Goal: Task Accomplishment & Management: Complete application form

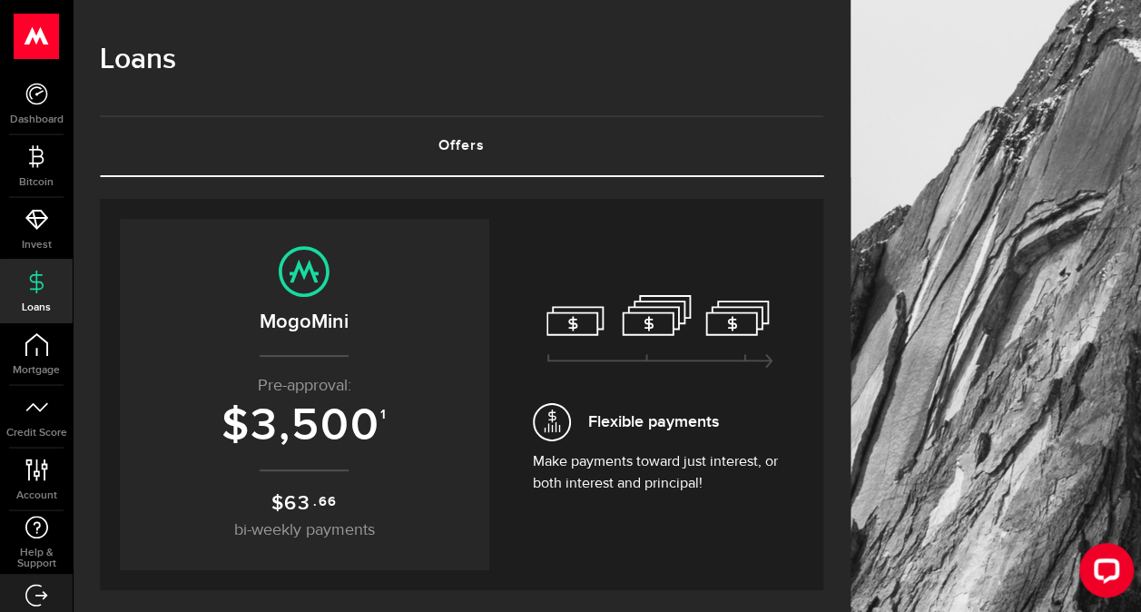
scroll to position [272, 0]
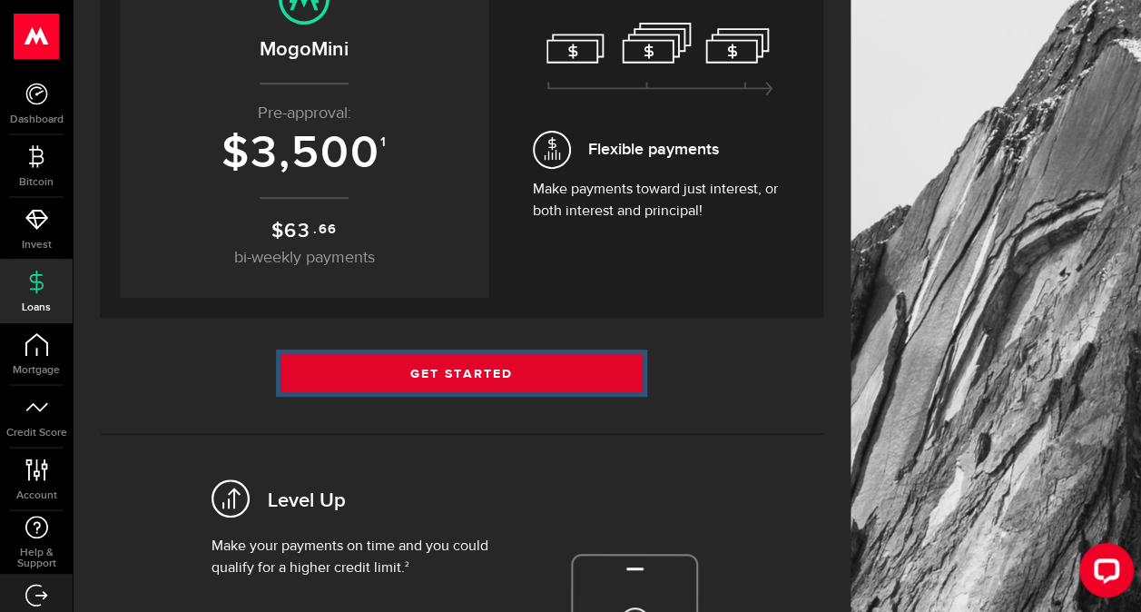
click at [402, 370] on link "Get Started" at bounding box center [462, 373] width 362 height 38
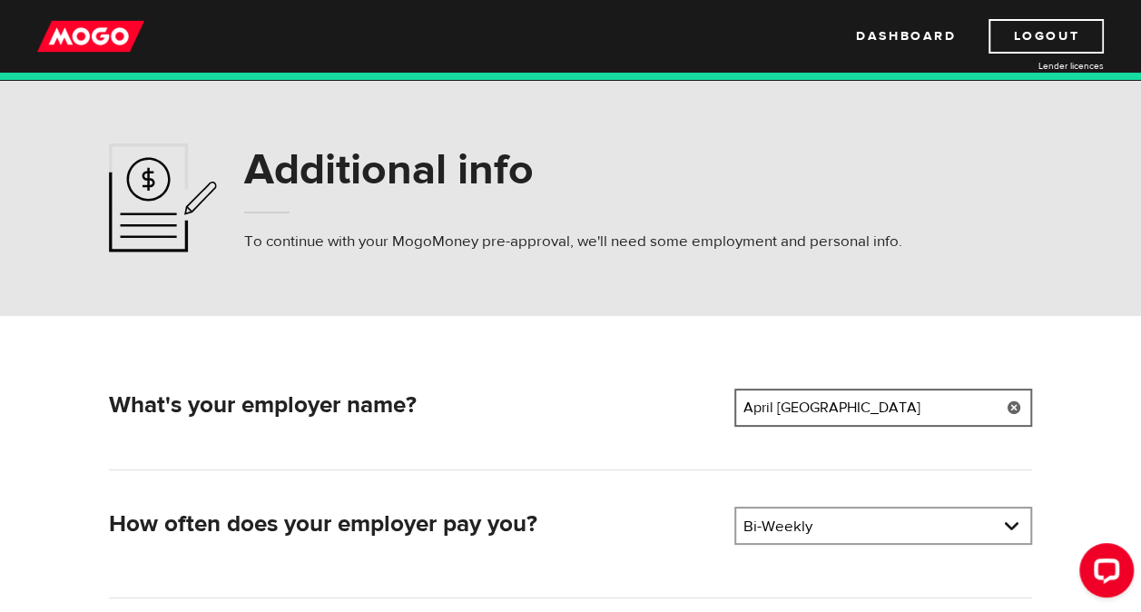
click at [883, 405] on input "April Canada" at bounding box center [884, 408] width 298 height 38
type input "A"
type input "PAL Canada"
click at [880, 528] on link at bounding box center [883, 525] width 294 height 35
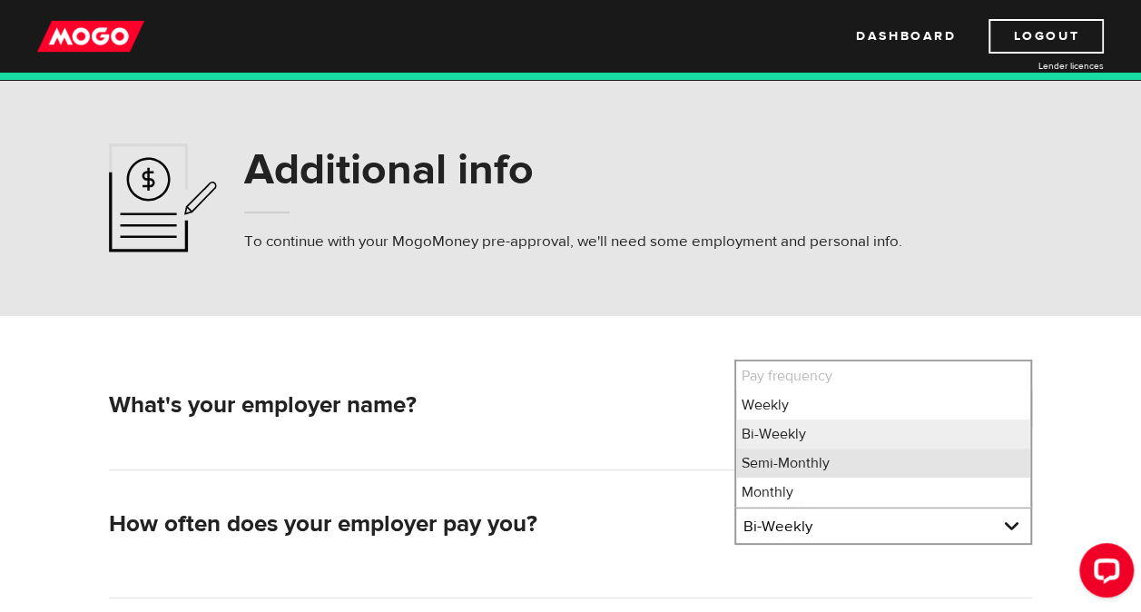
click at [862, 452] on li "Semi-Monthly" at bounding box center [883, 463] width 294 height 29
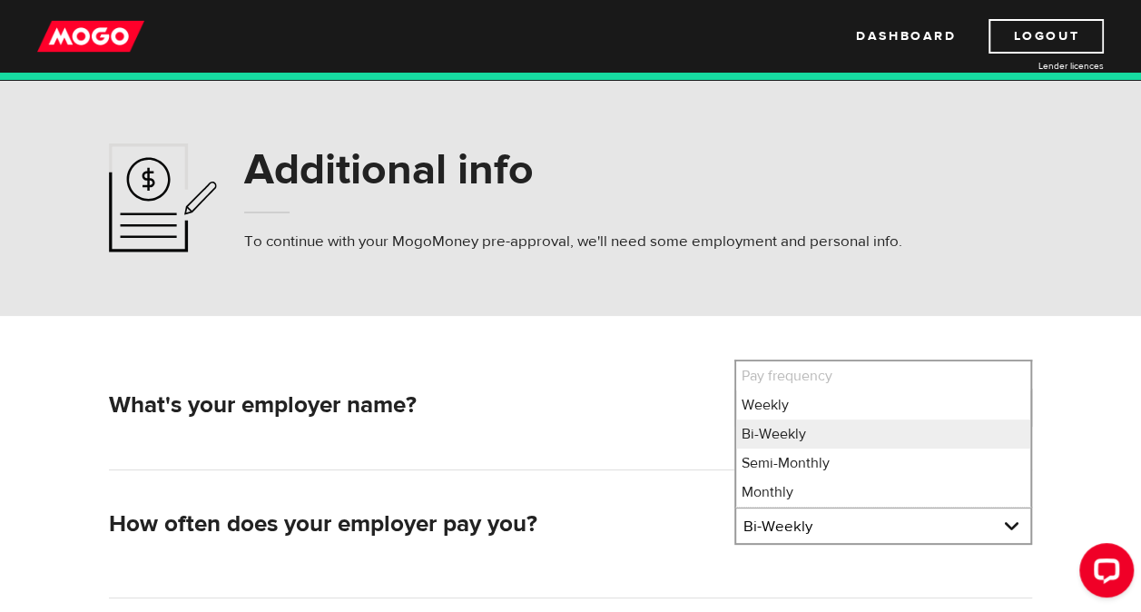
select select "3"
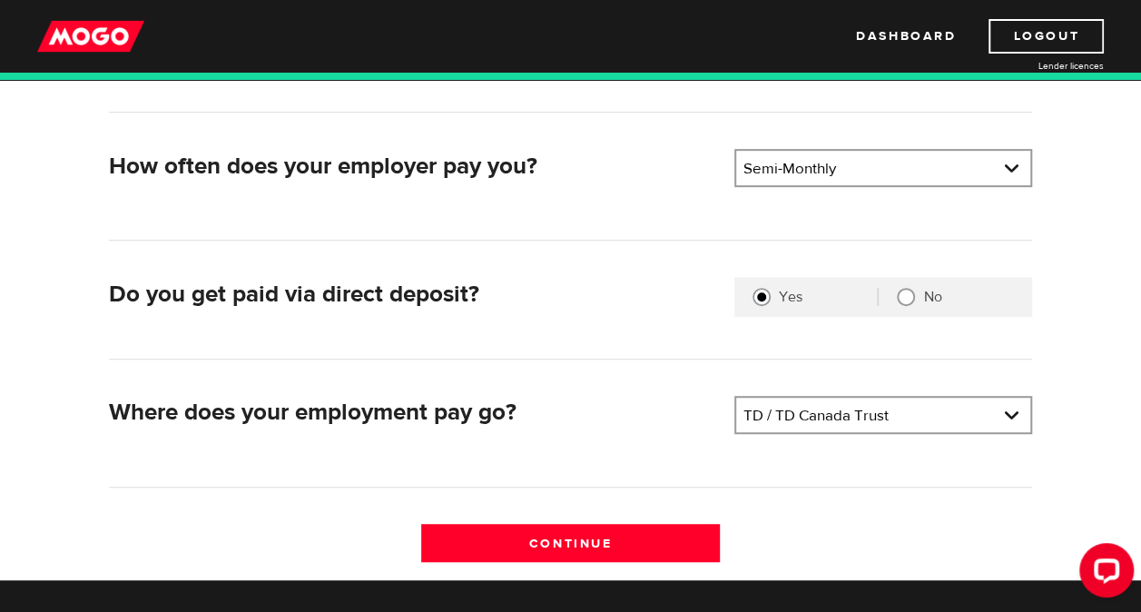
scroll to position [454, 0]
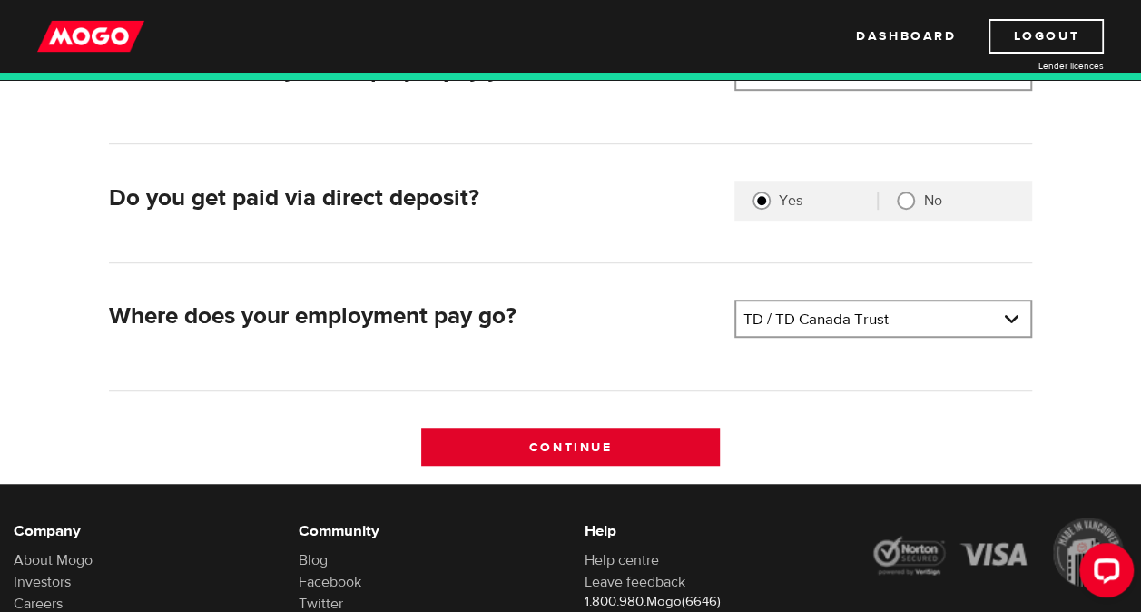
click at [516, 440] on input "Continue" at bounding box center [570, 447] width 298 height 38
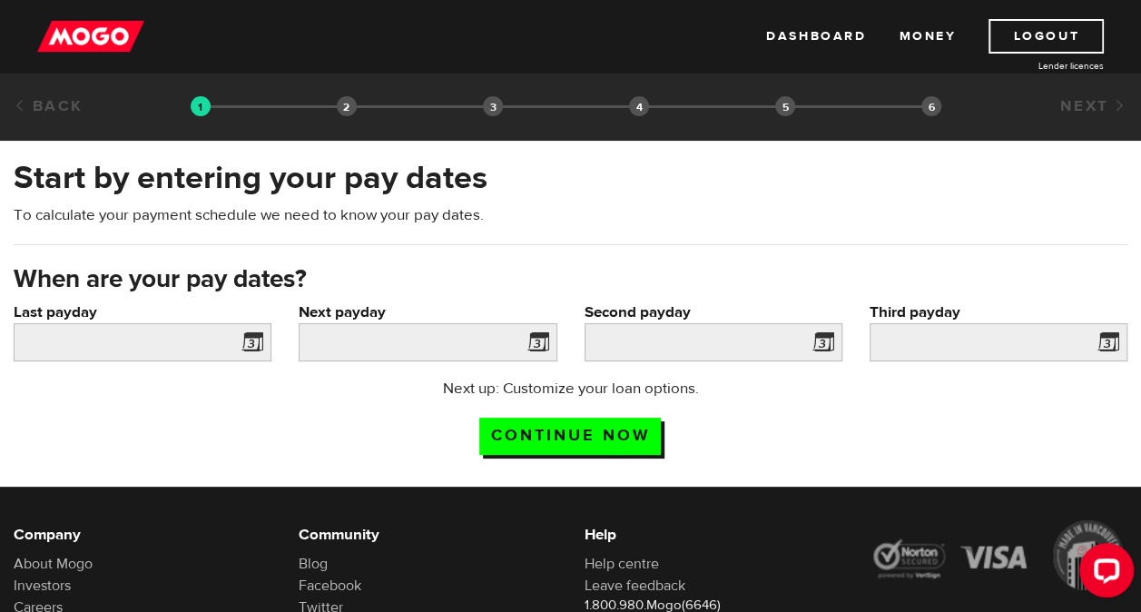
click at [245, 338] on span at bounding box center [248, 344] width 27 height 29
click at [251, 341] on span at bounding box center [248, 344] width 27 height 29
click at [133, 354] on input "Last payday" at bounding box center [143, 342] width 258 height 38
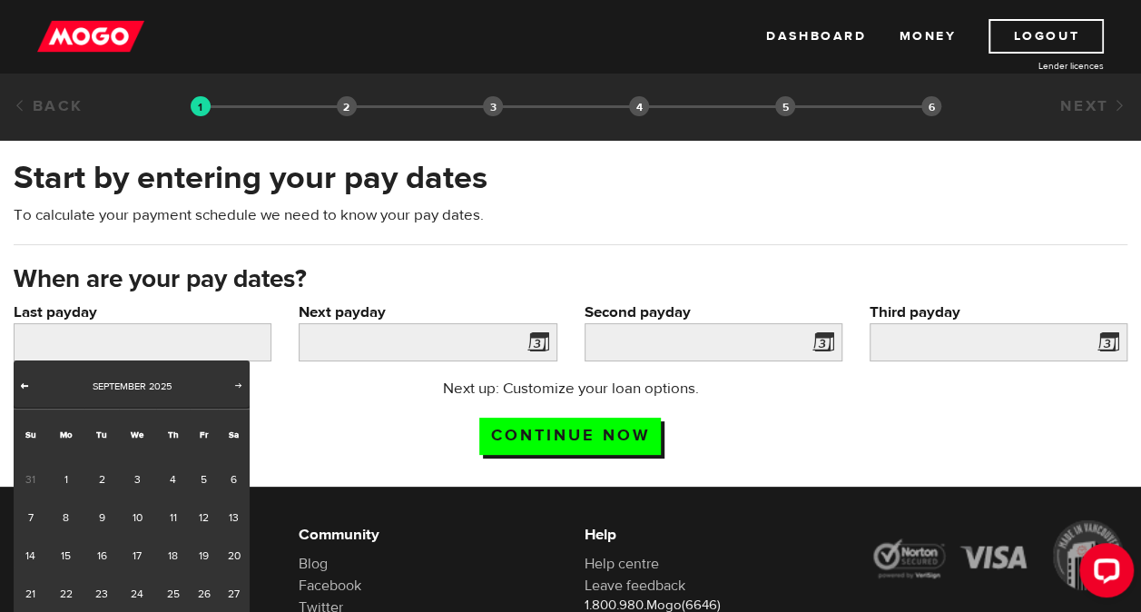
click at [25, 385] on span "Prev" at bounding box center [24, 385] width 15 height 15
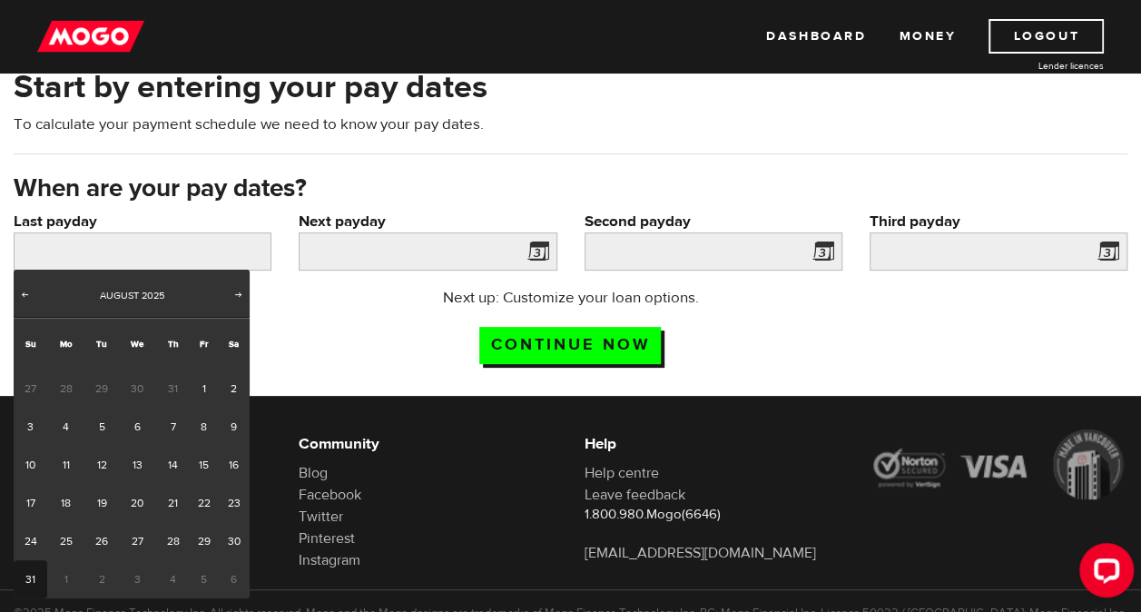
click at [31, 577] on link "31" at bounding box center [31, 579] width 34 height 38
type input "2025/08/31"
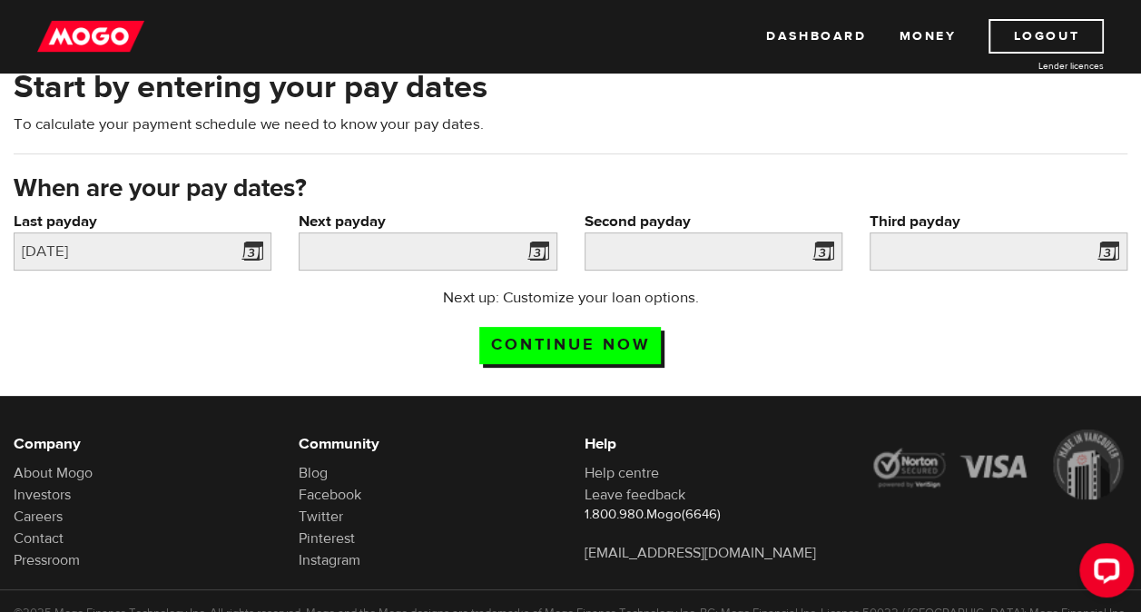
click at [548, 241] on span at bounding box center [534, 254] width 27 height 29
click at [542, 245] on span at bounding box center [534, 254] width 27 height 29
click at [439, 261] on input "Next payday" at bounding box center [428, 251] width 258 height 38
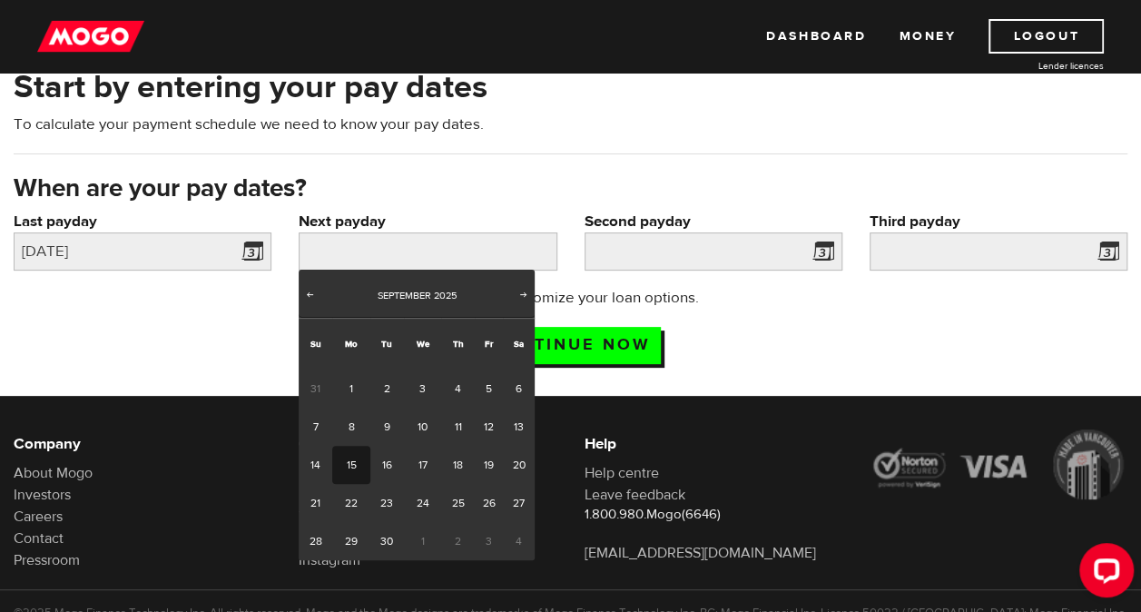
click at [345, 470] on link "15" at bounding box center [350, 465] width 37 height 38
type input "2025/09/15"
type input "2025/9/30"
type input "2025/10/15"
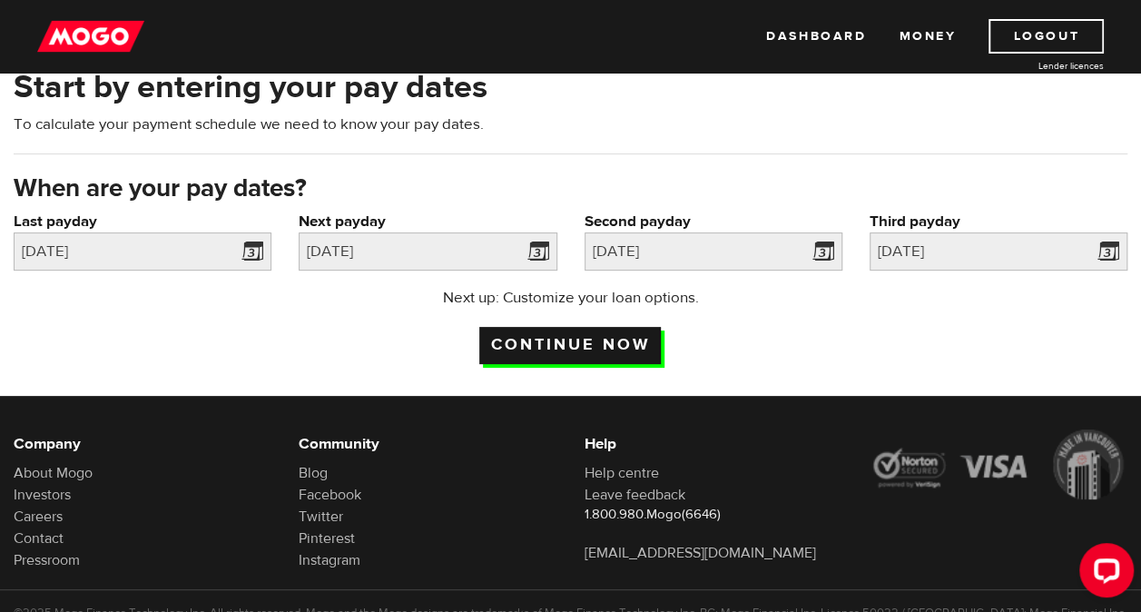
click at [651, 336] on input "Continue now" at bounding box center [570, 345] width 182 height 37
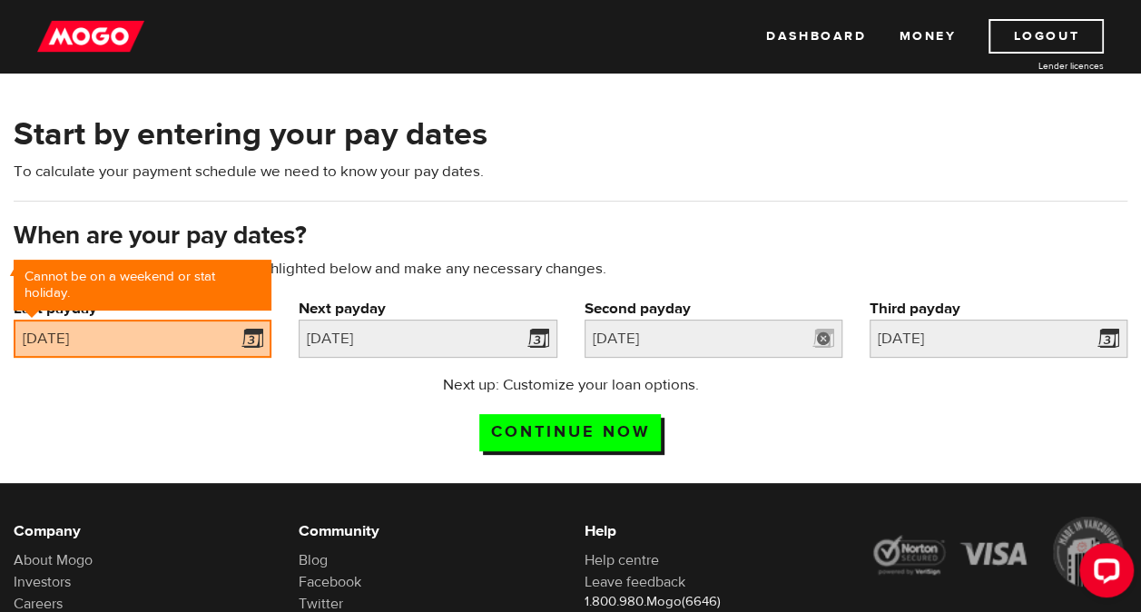
scroll to position [82, 0]
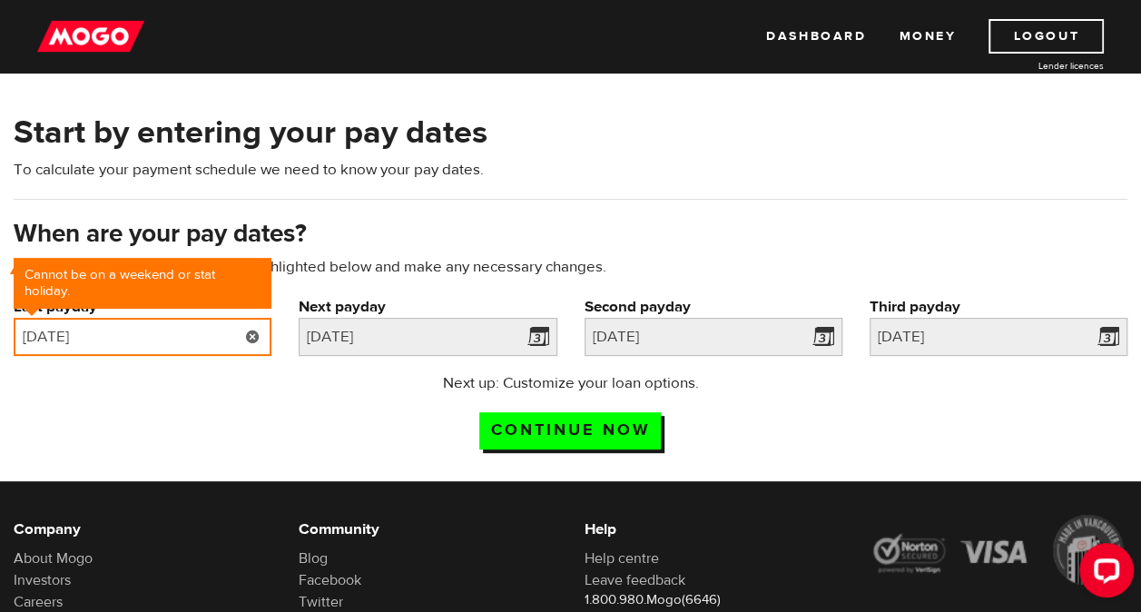
click at [145, 348] on input "2025/08/31" at bounding box center [143, 337] width 258 height 38
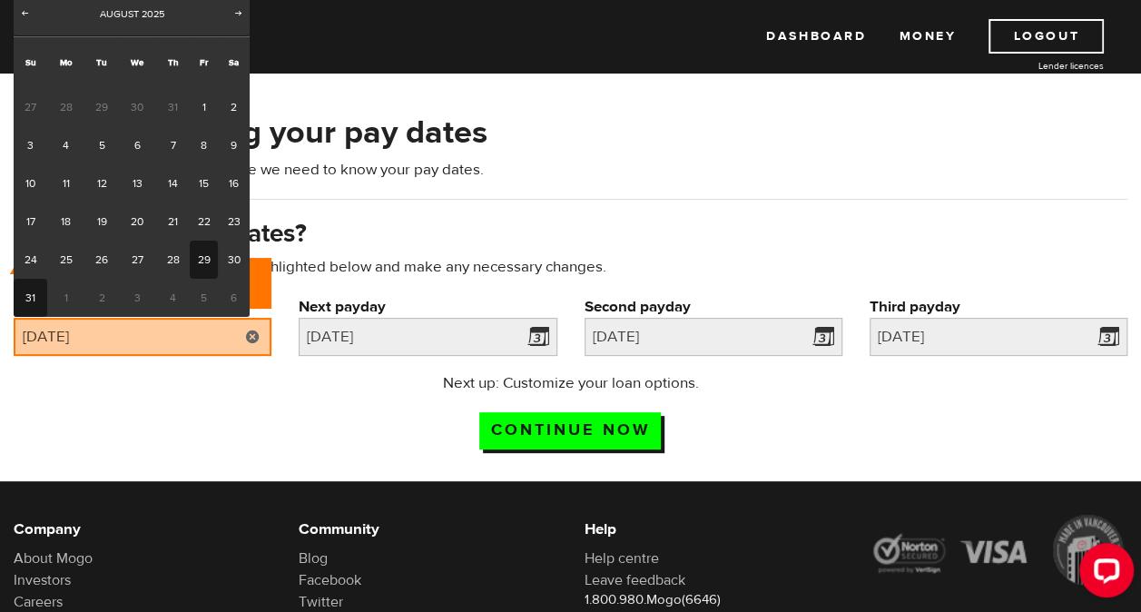
click at [211, 261] on link "29" at bounding box center [204, 260] width 28 height 38
type input "2025/08/29"
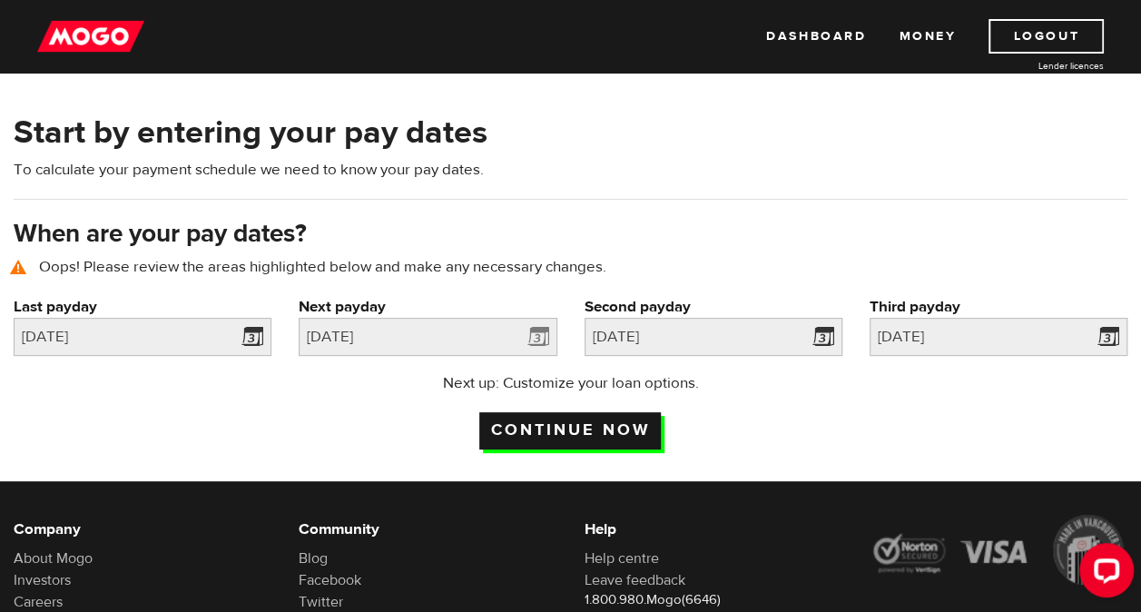
click at [512, 433] on input "Continue now" at bounding box center [570, 430] width 182 height 37
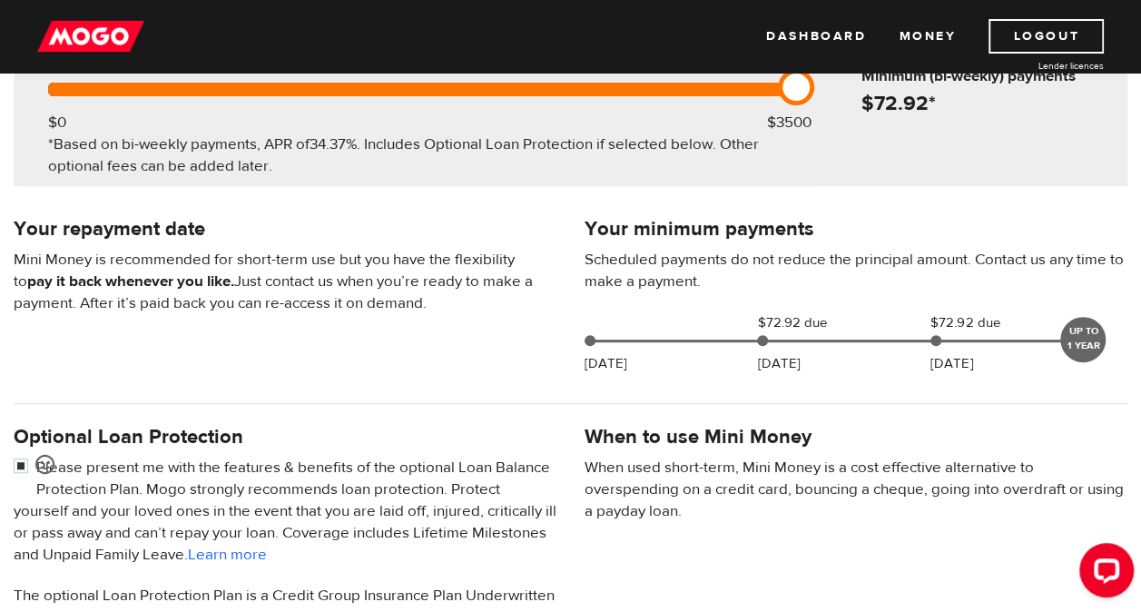
scroll to position [545, 0]
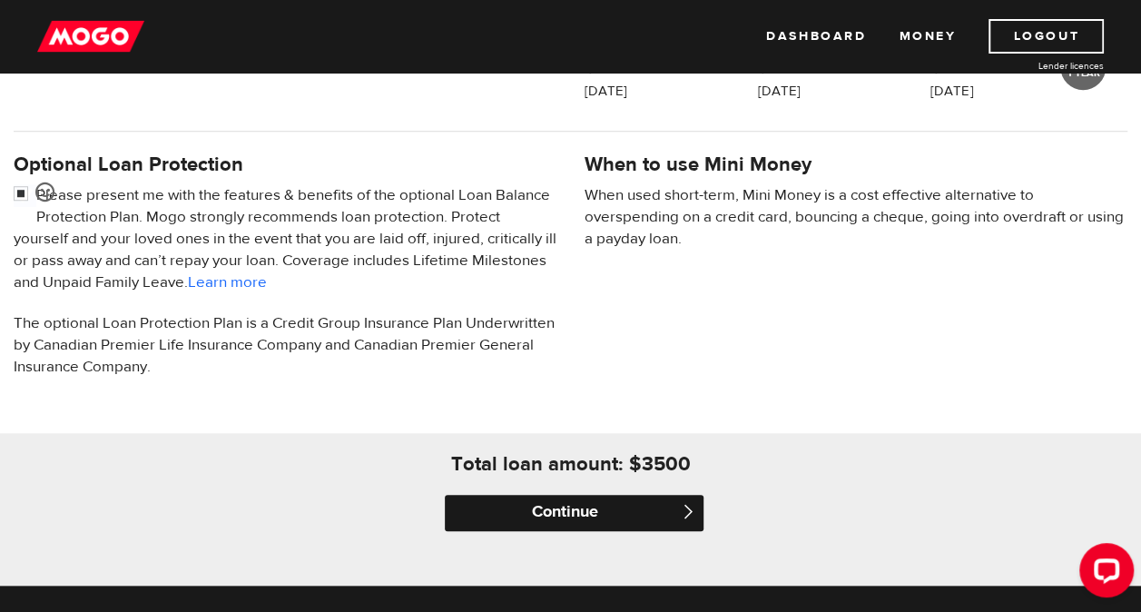
click at [527, 514] on input "Continue" at bounding box center [574, 513] width 258 height 36
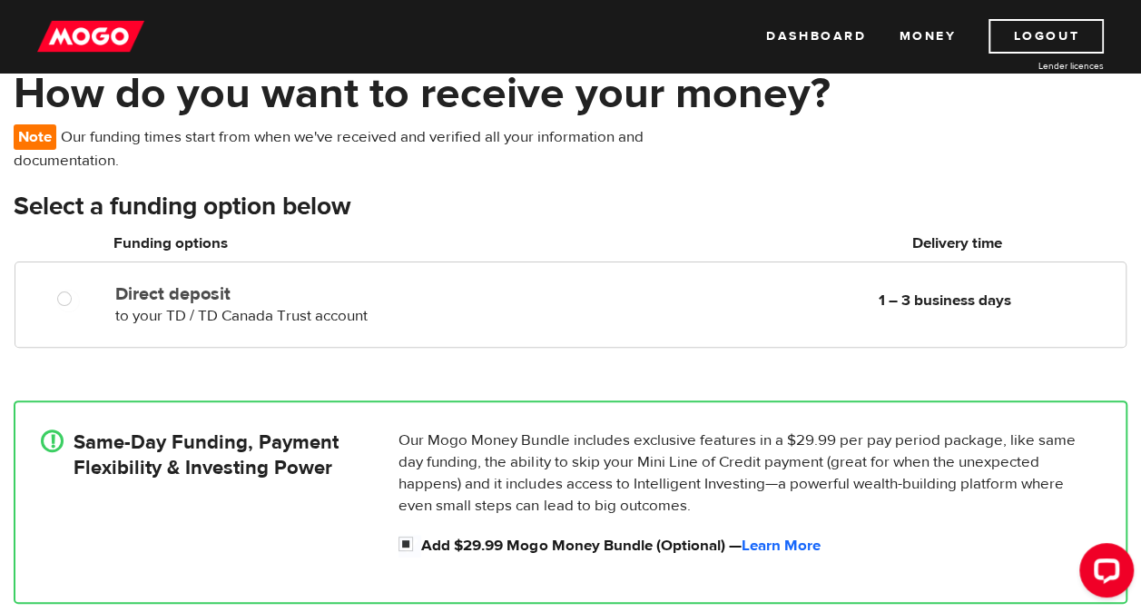
scroll to position [272, 0]
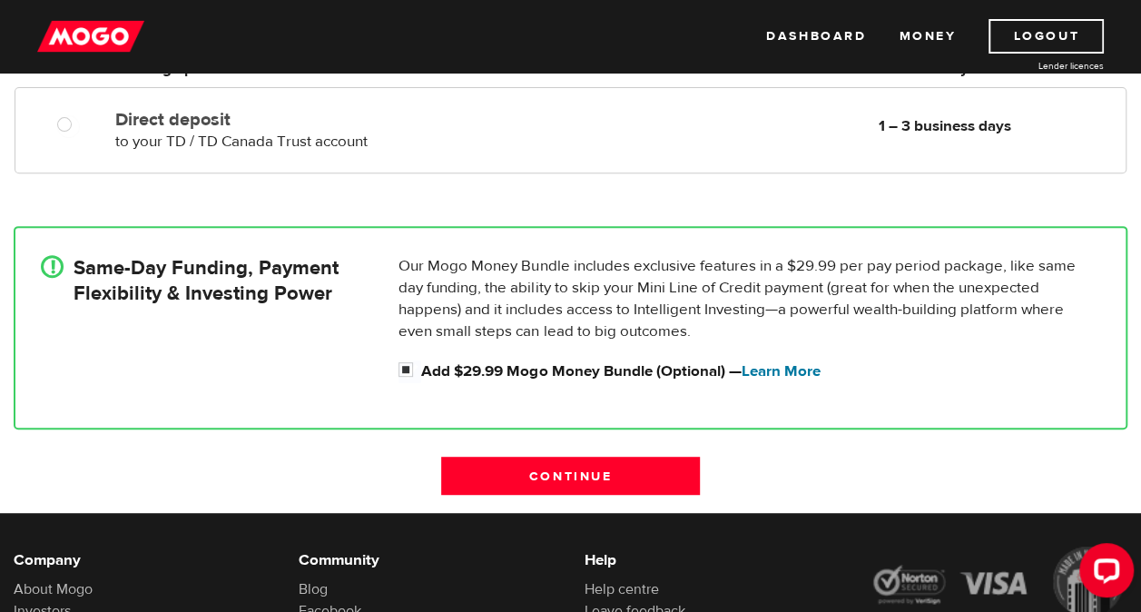
click at [777, 370] on link "Learn More" at bounding box center [780, 371] width 79 height 20
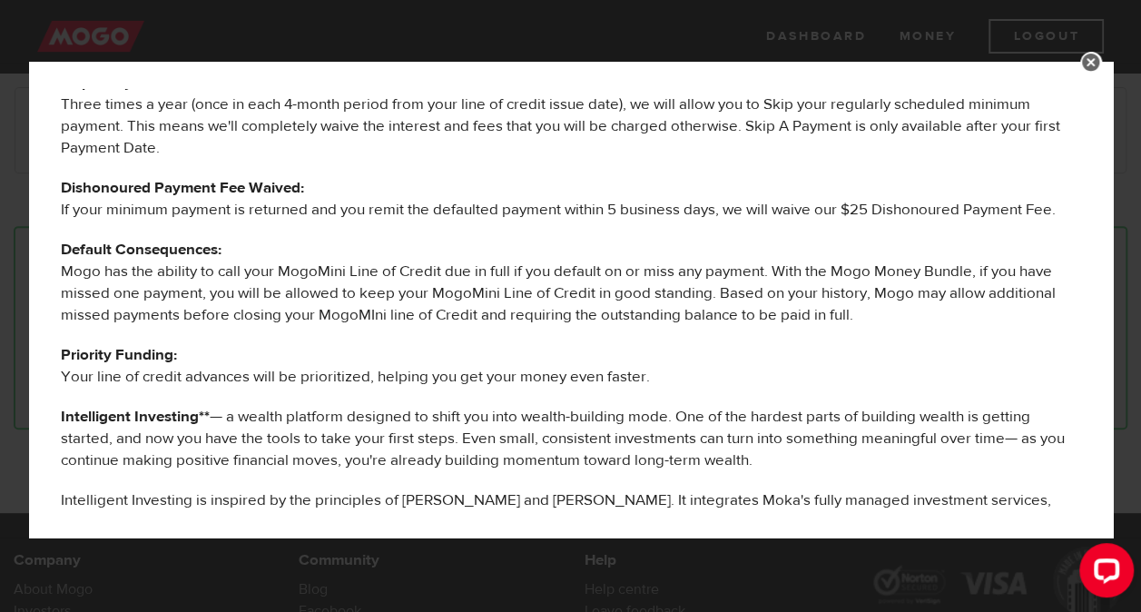
scroll to position [363, 0]
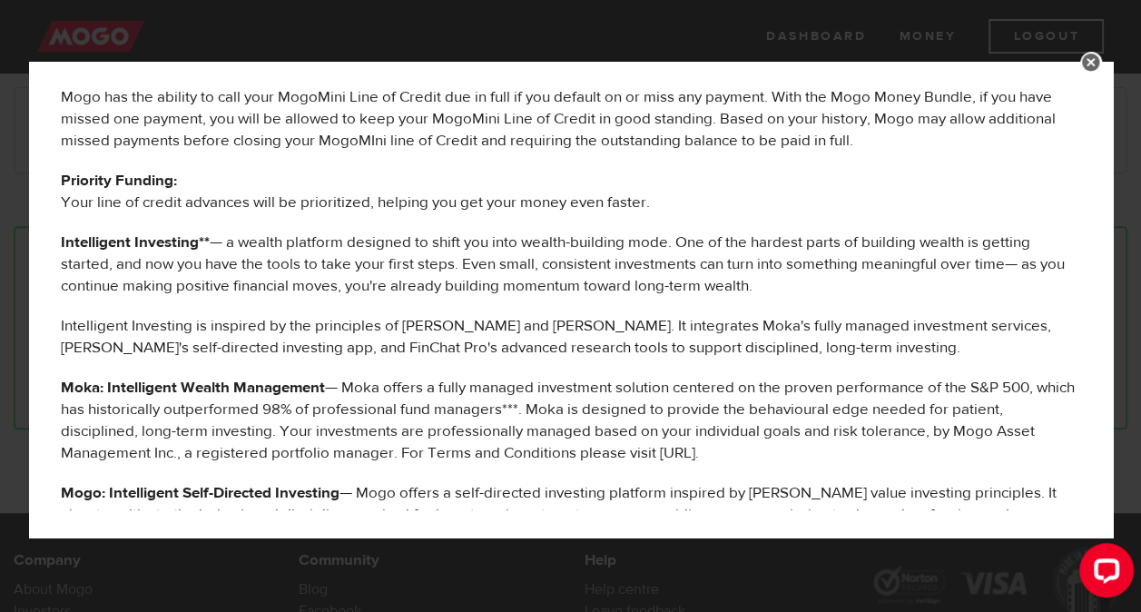
click at [1088, 62] on link at bounding box center [1091, 63] width 22 height 22
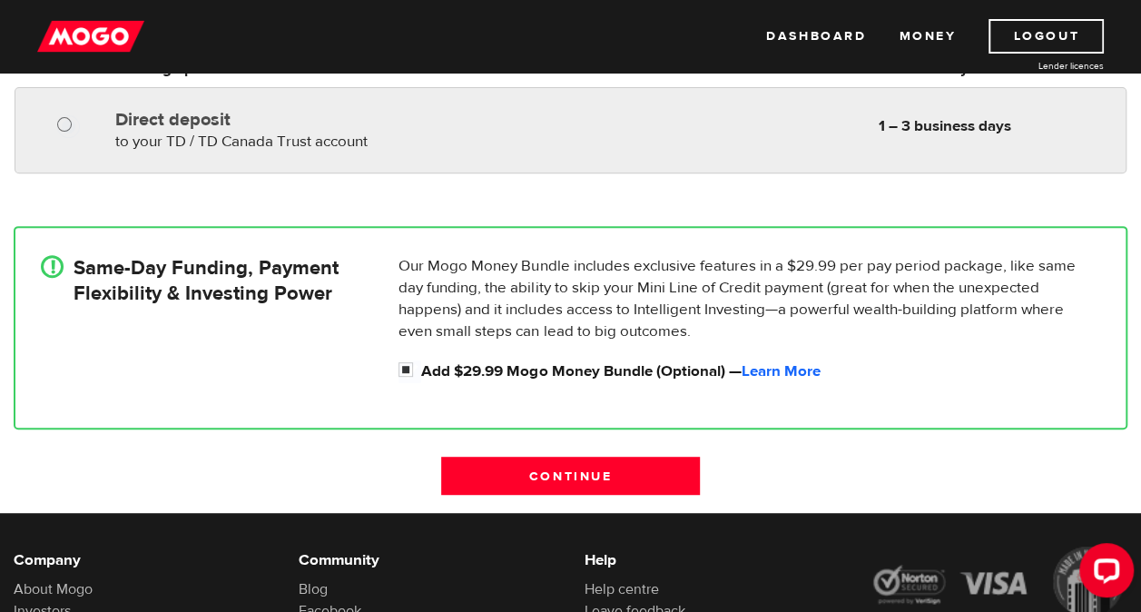
radio input "true"
click at [67, 122] on input "Direct deposit" at bounding box center [68, 126] width 23 height 23
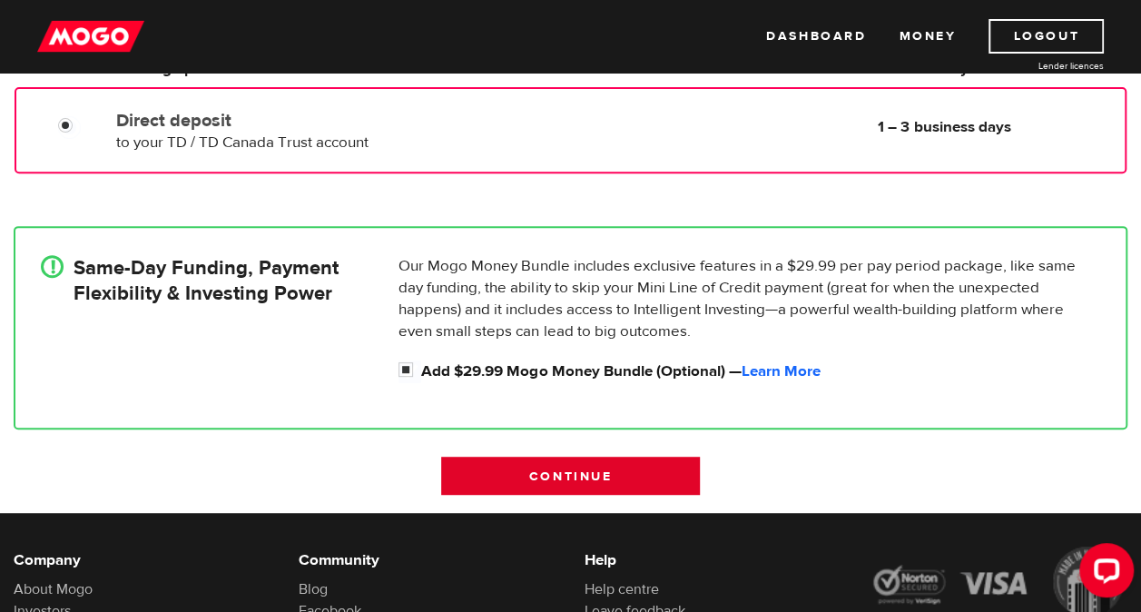
click at [523, 478] on input "Continue" at bounding box center [570, 476] width 258 height 38
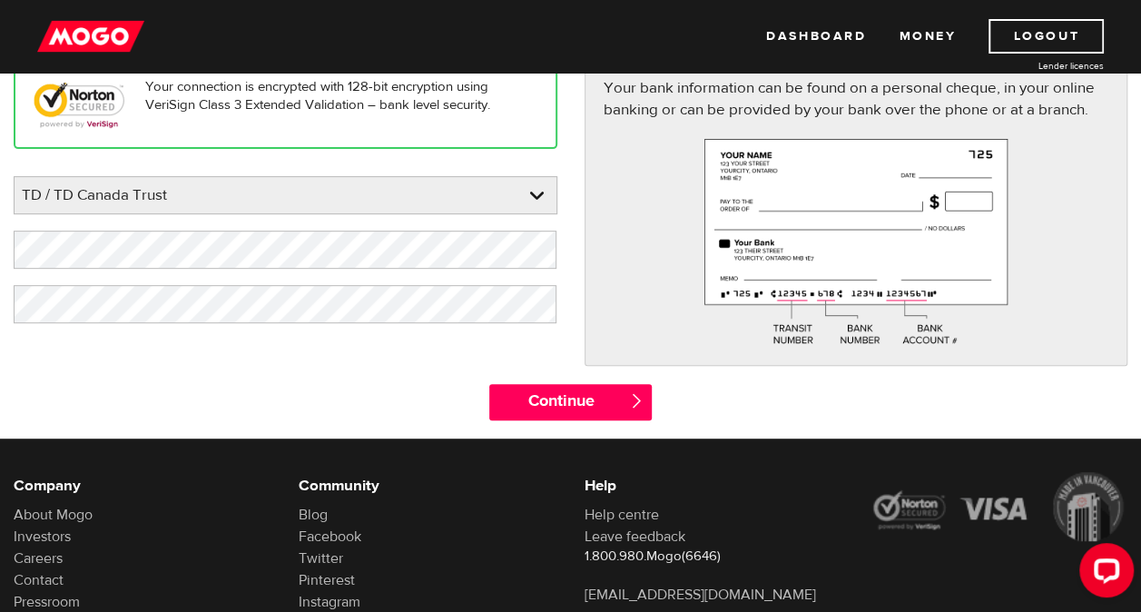
scroll to position [272, 0]
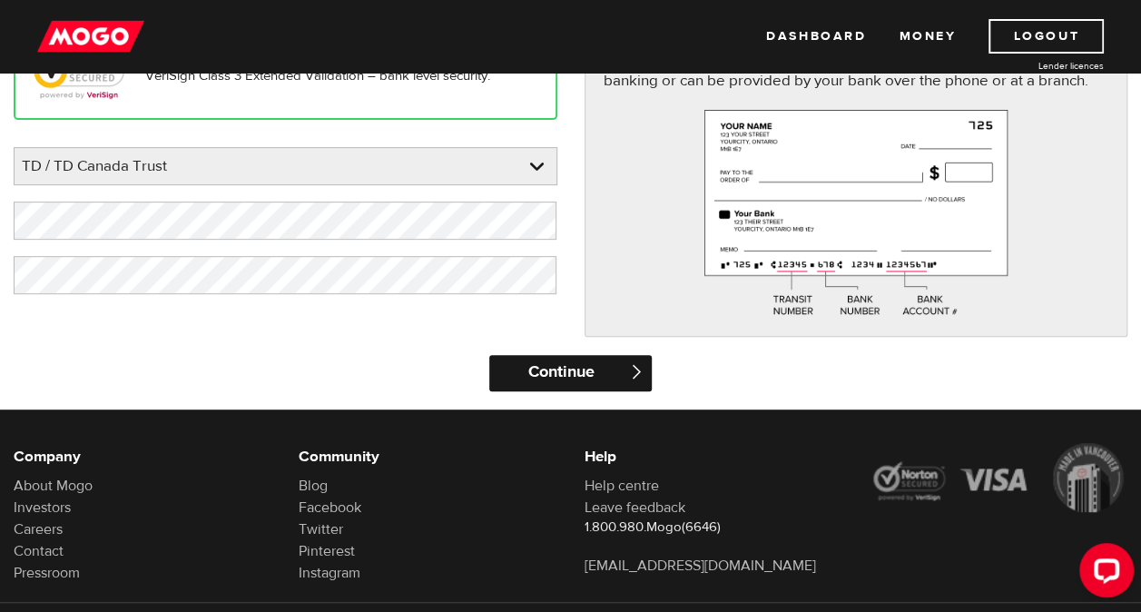
click at [547, 367] on input "Continue" at bounding box center [570, 373] width 163 height 36
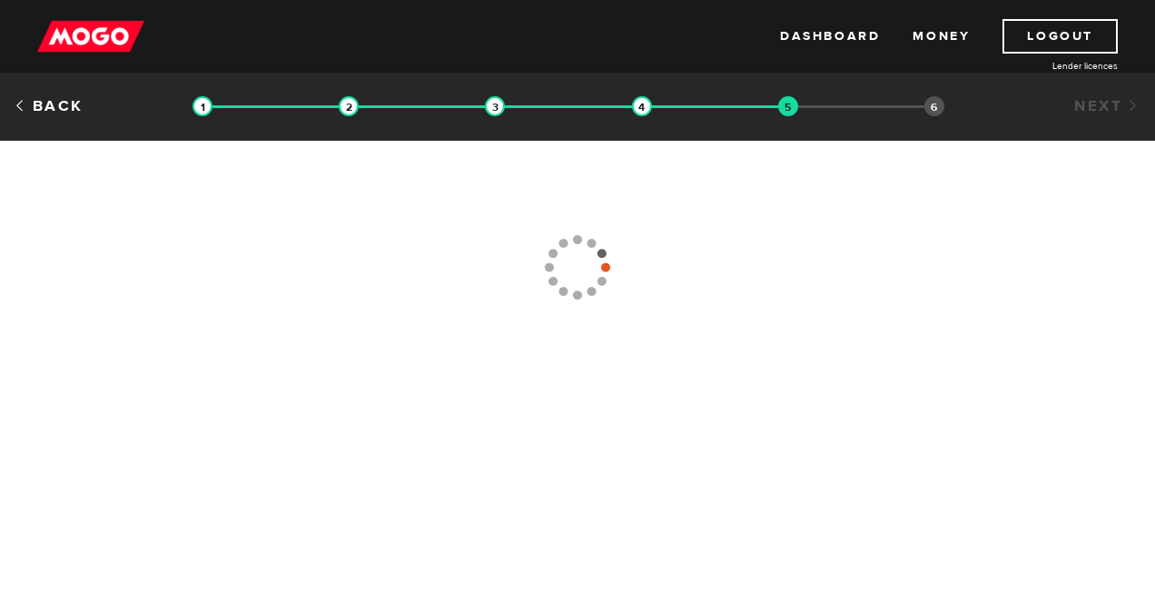
type input "[PHONE_NUMBER]"
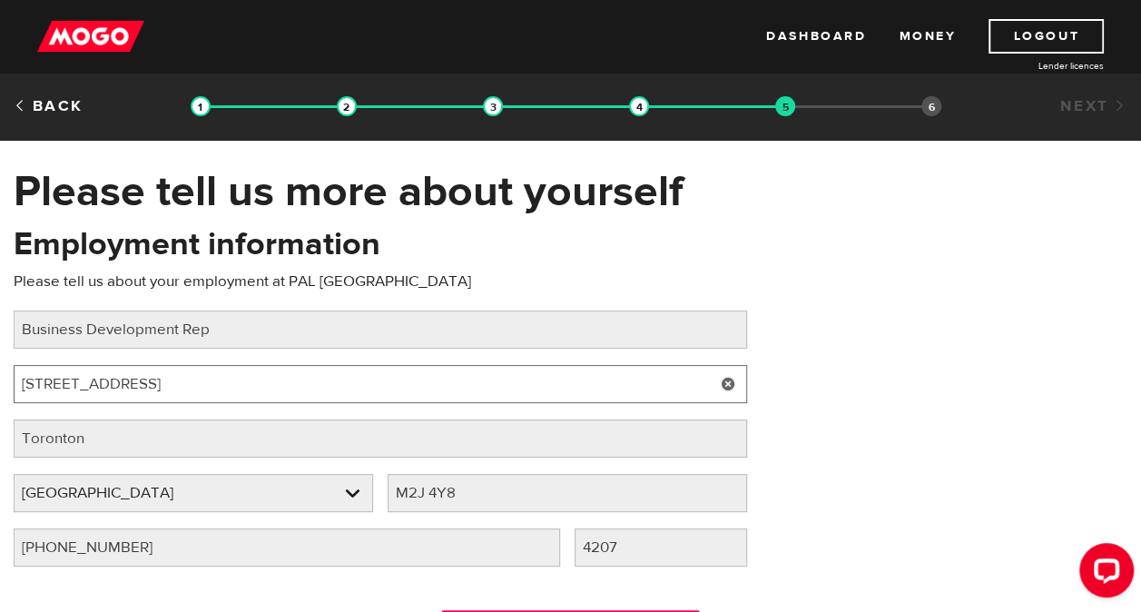
click at [168, 392] on input "[STREET_ADDRESS]" at bounding box center [381, 384] width 734 height 38
drag, startPoint x: 167, startPoint y: 381, endPoint x: -4, endPoint y: 383, distance: 170.7
click at [0, 383] on html "Dashboard Money Logout Lender licences STEP 5 Loan approval Loan select Funding…" at bounding box center [570, 306] width 1141 height 612
type input "$"
type input "#200 1400 1st SW"
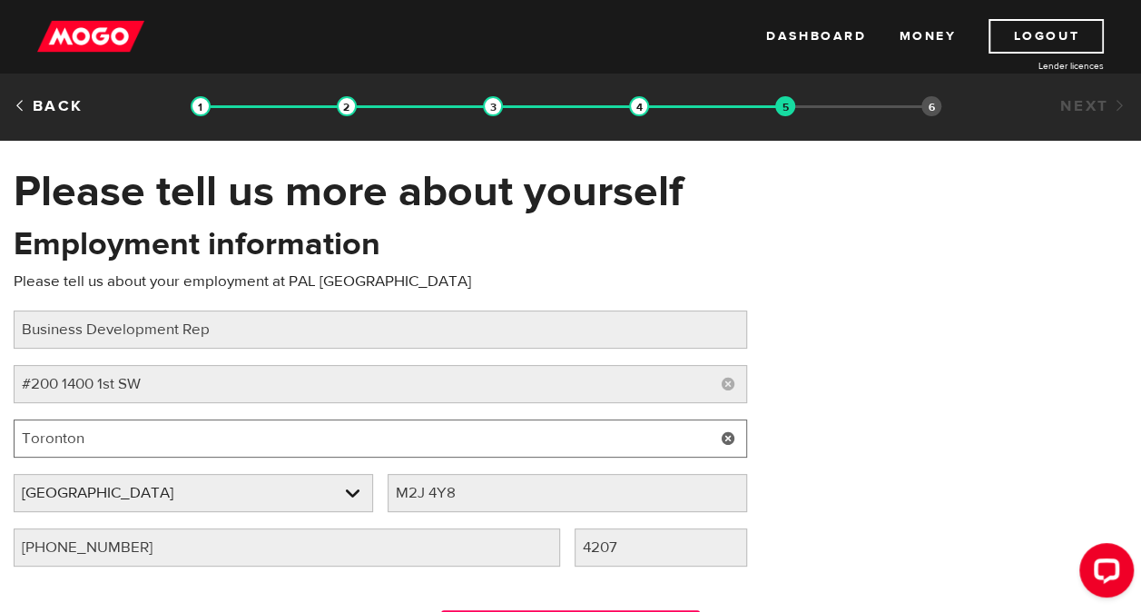
drag, startPoint x: 104, startPoint y: 445, endPoint x: 18, endPoint y: 441, distance: 85.4
click at [18, 441] on input "Toronton" at bounding box center [381, 438] width 734 height 38
type input "Calgary"
select select "AB"
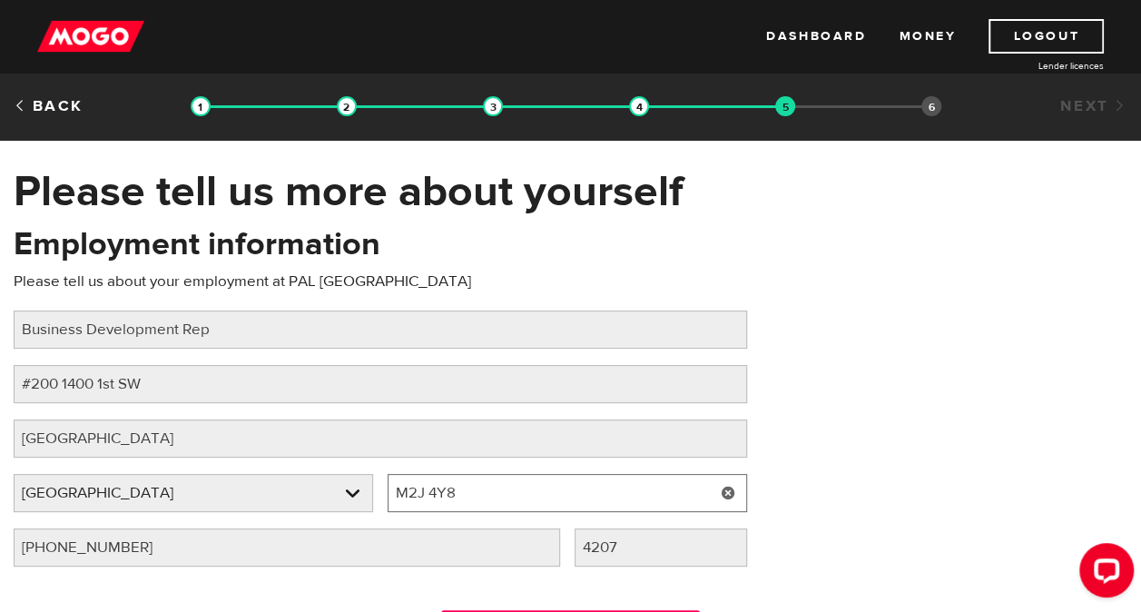
drag, startPoint x: 486, startPoint y: 504, endPoint x: 397, endPoint y: 503, distance: 89.0
click at [397, 503] on input "M2J 4Y8" at bounding box center [568, 493] width 360 height 38
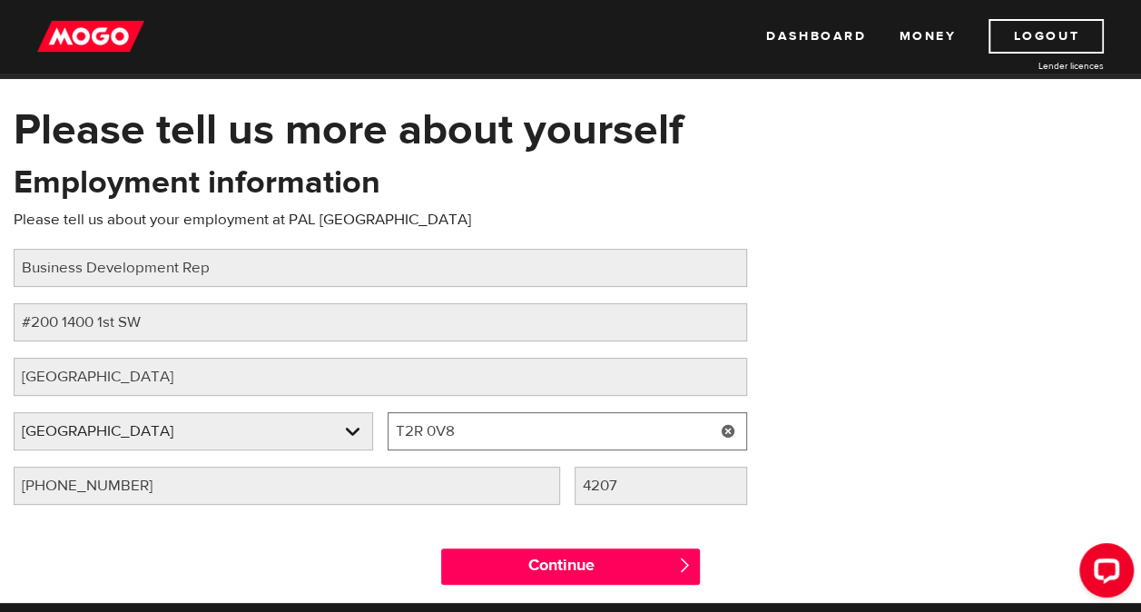
scroll to position [91, 0]
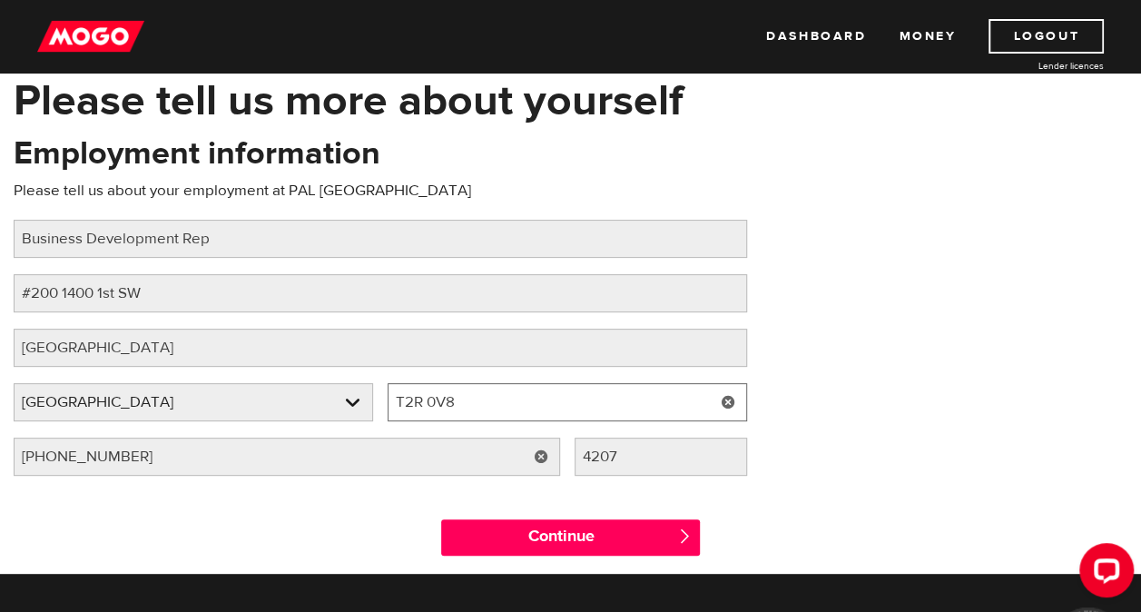
type input "T2R 0V8"
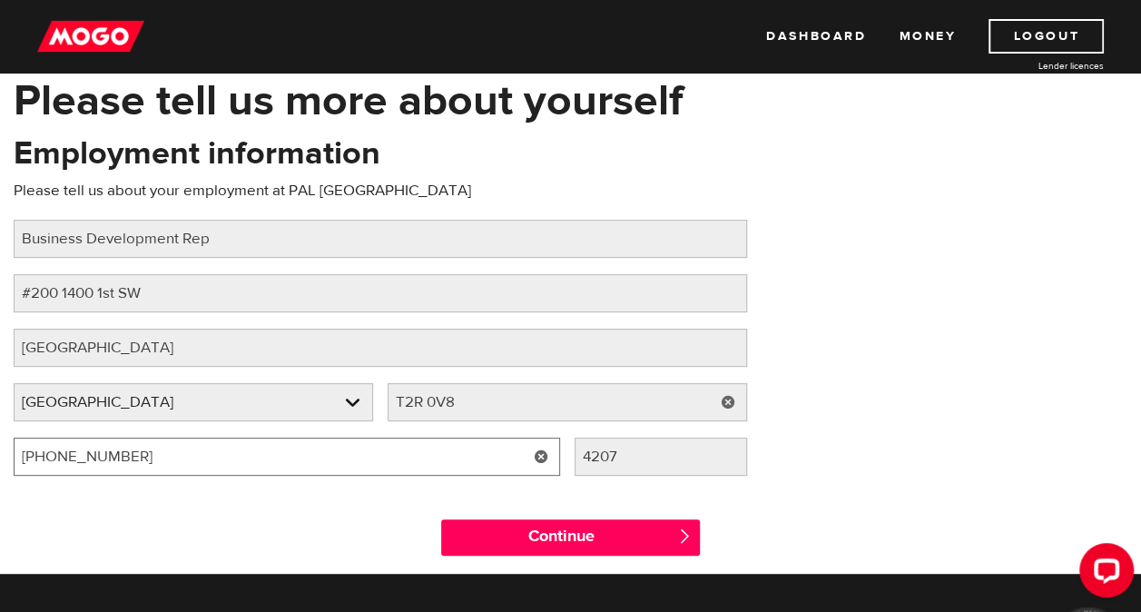
drag, startPoint x: 134, startPoint y: 458, endPoint x: 0, endPoint y: 433, distance: 136.6
click at [0, 433] on html "Dashboard Money Logout Lender licences STEP 5 Loan approval Loan select Funding…" at bounding box center [570, 215] width 1141 height 612
type input "(3 ) -"
type input "(403) 617-4152"
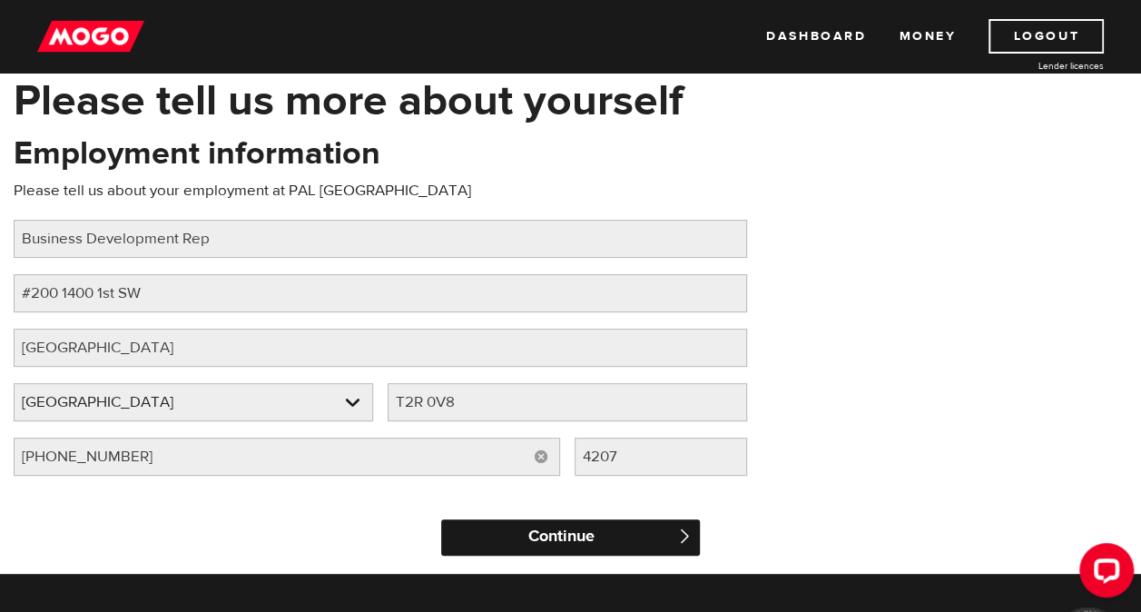
click at [489, 528] on input "Continue" at bounding box center [570, 537] width 258 height 36
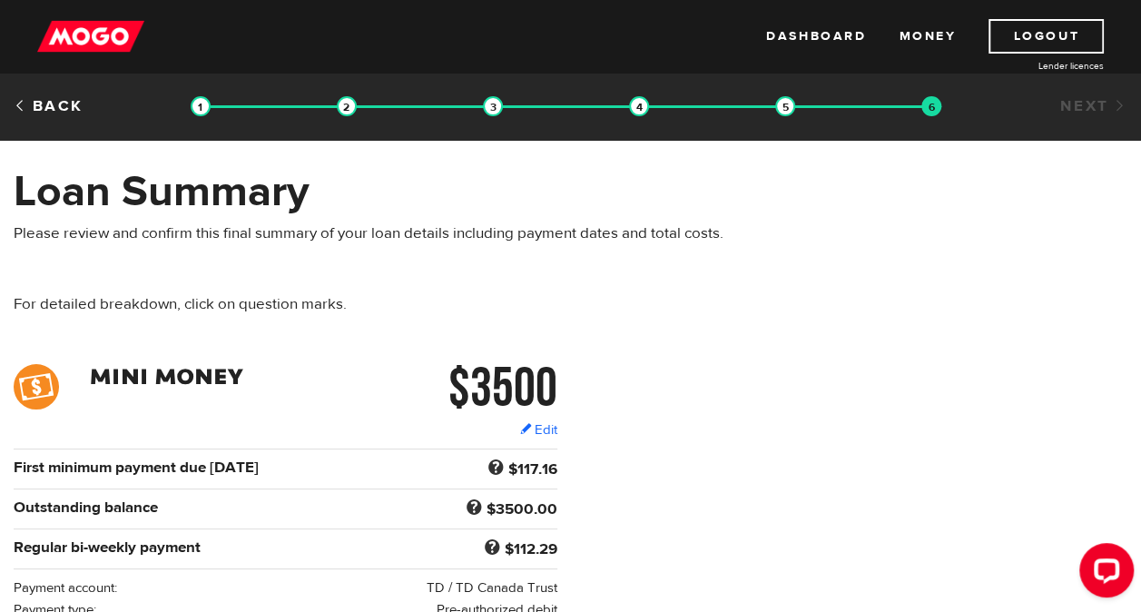
scroll to position [272, 0]
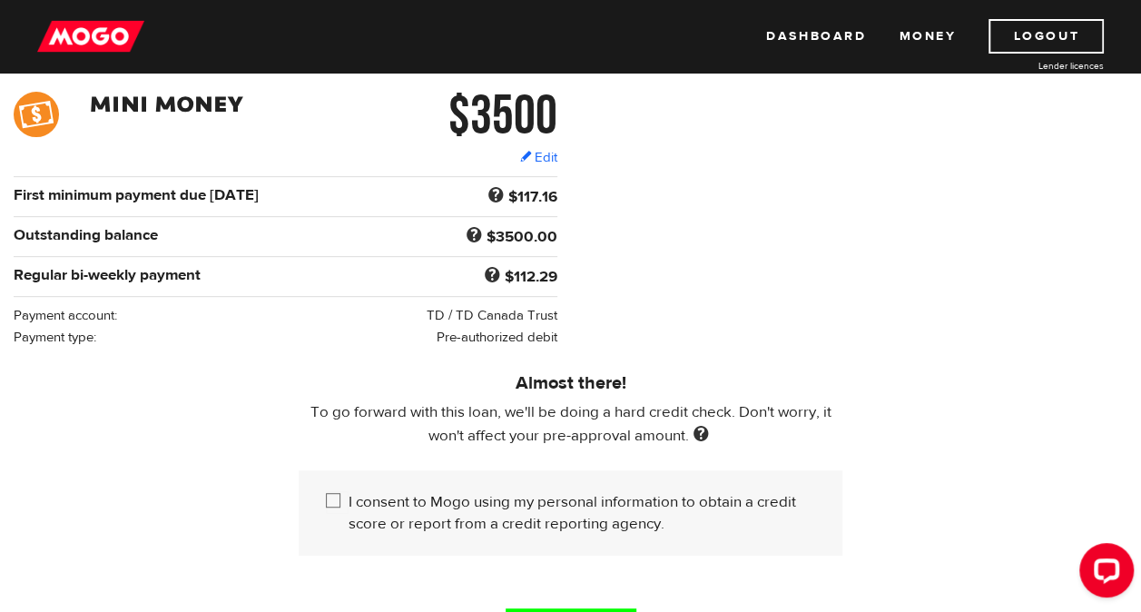
click at [340, 494] on input "I consent to Mogo using my personal information to obtain a credit score or rep…" at bounding box center [337, 502] width 23 height 23
checkbox input "true"
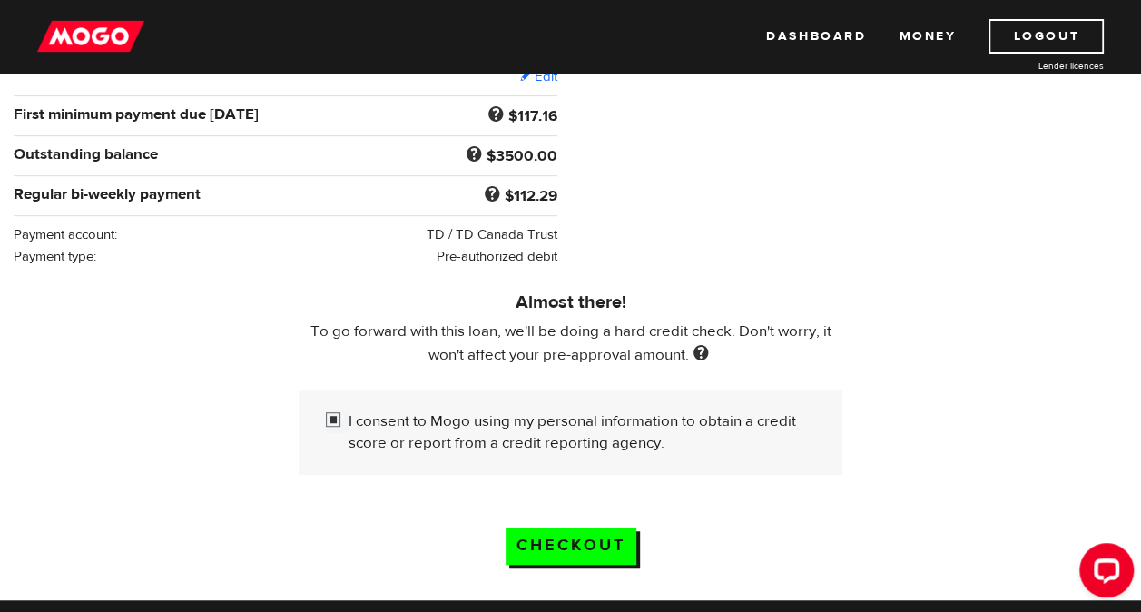
scroll to position [454, 0]
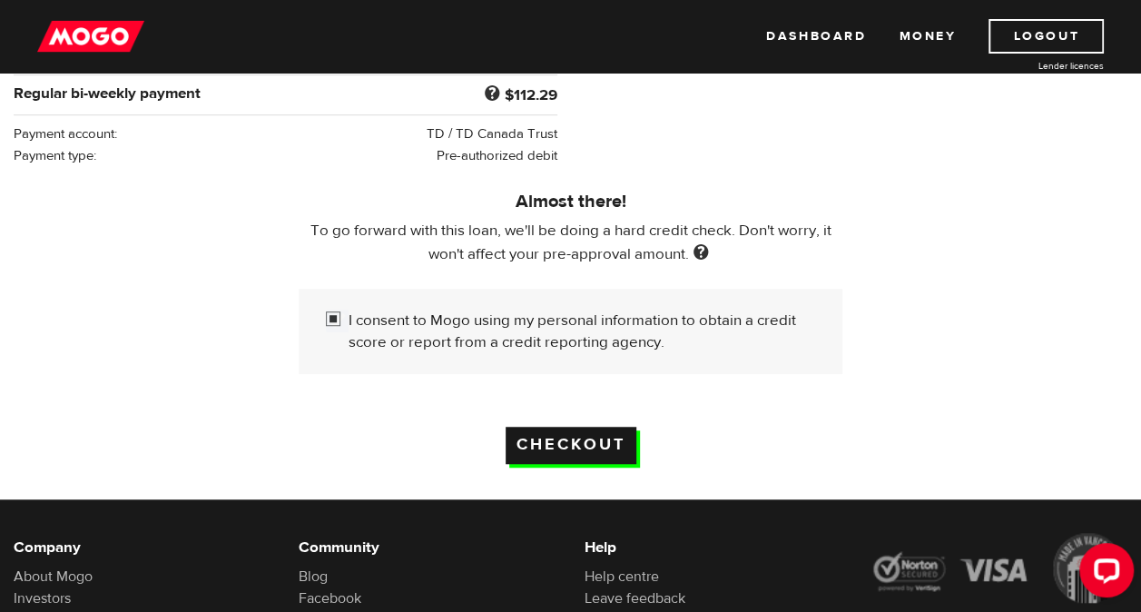
click at [557, 449] on input "Checkout" at bounding box center [571, 445] width 131 height 37
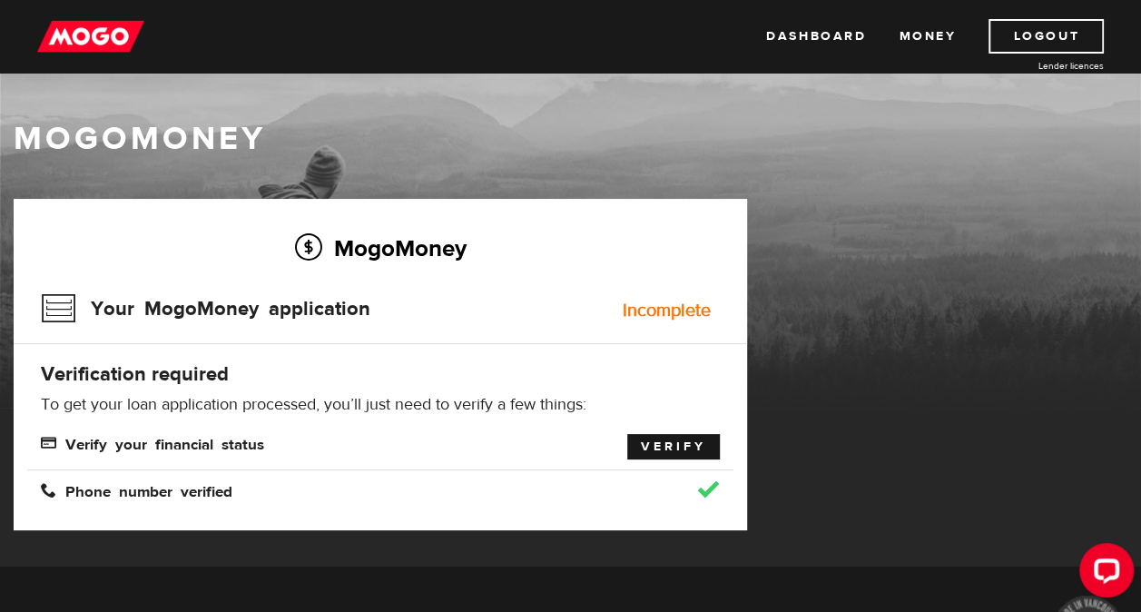
click at [663, 449] on link "Verify" at bounding box center [673, 446] width 93 height 25
